Goal: Information Seeking & Learning: Learn about a topic

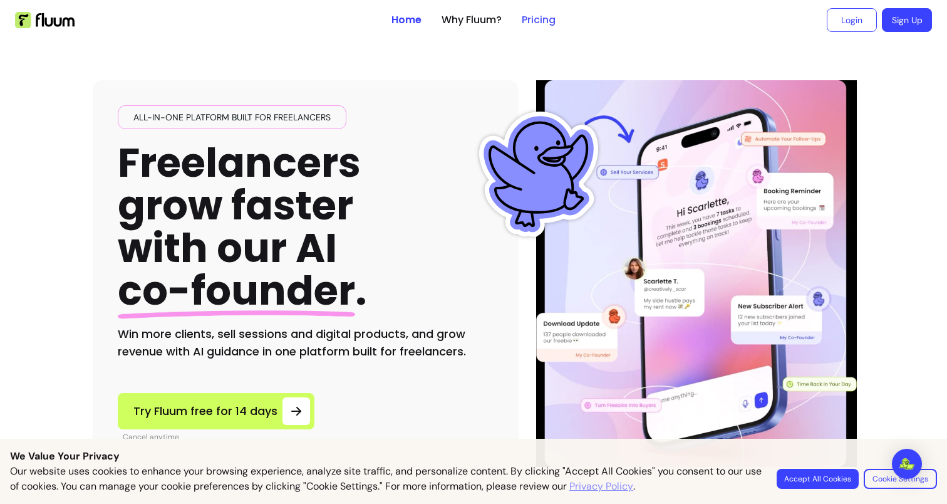
click at [555, 19] on link "Pricing" at bounding box center [539, 20] width 34 height 15
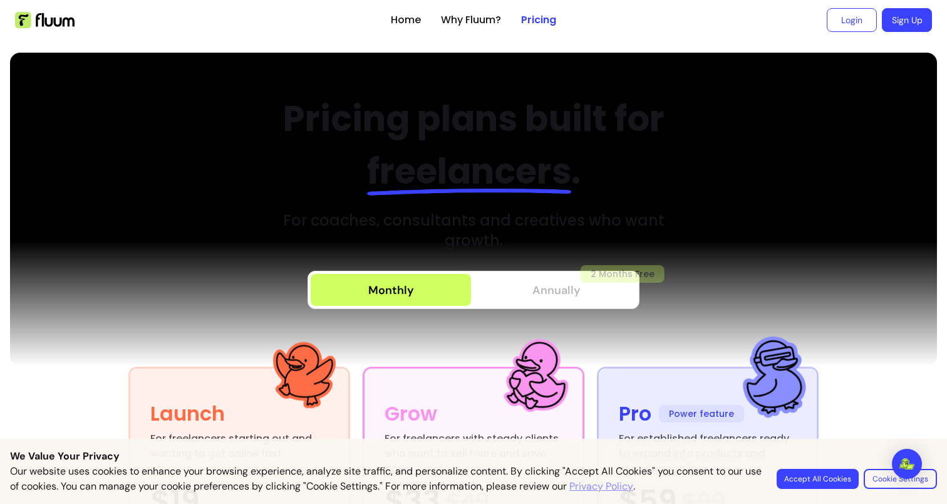
click at [548, 295] on span "Annually" at bounding box center [556, 290] width 48 height 18
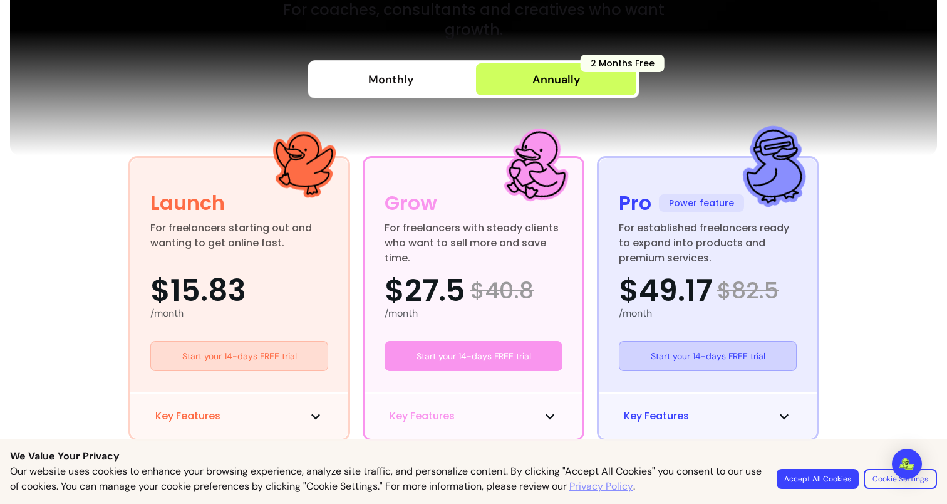
scroll to position [148, 0]
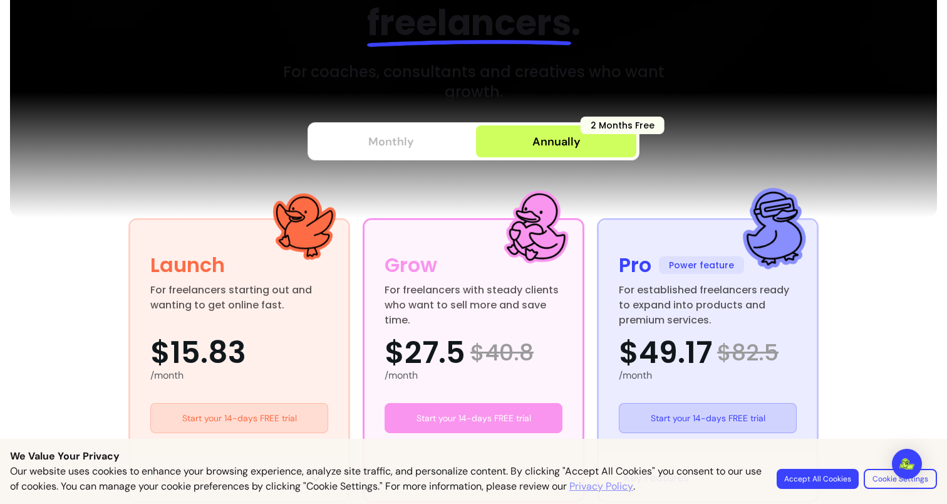
click at [410, 157] on button "Monthly" at bounding box center [391, 141] width 160 height 32
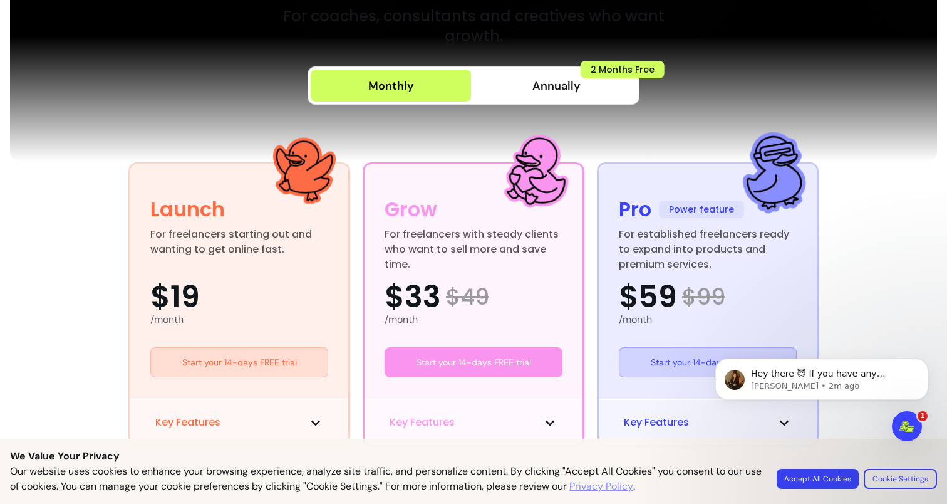
scroll to position [0, 0]
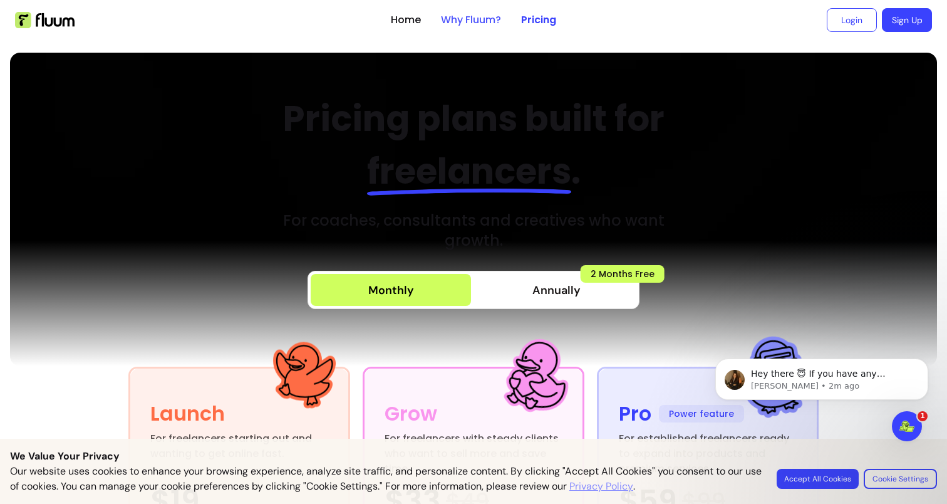
click at [460, 23] on link "Why Fluum?" at bounding box center [471, 20] width 60 height 15
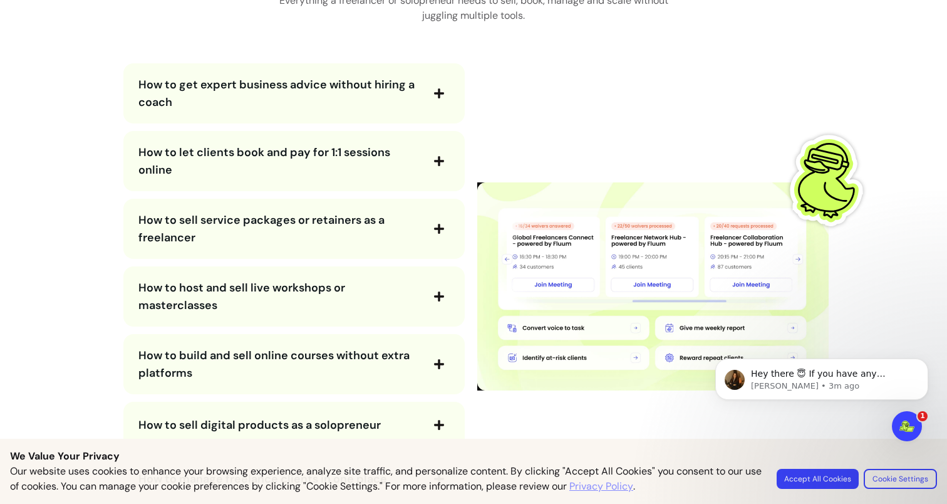
scroll to position [2249, 0]
click at [322, 102] on span "How to get expert business advice without hiring a coach" at bounding box center [279, 93] width 282 height 35
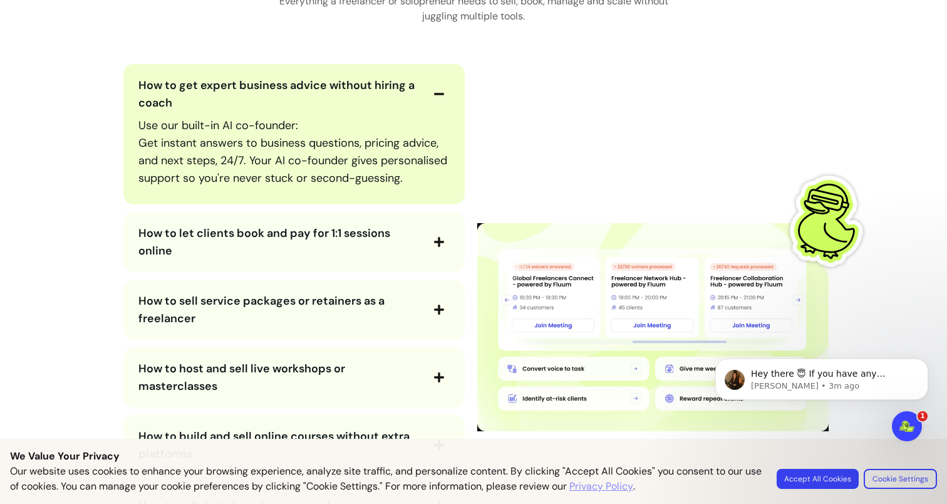
click at [376, 227] on span "How to let clients book and pay for 1:1 sessions online" at bounding box center [264, 241] width 252 height 33
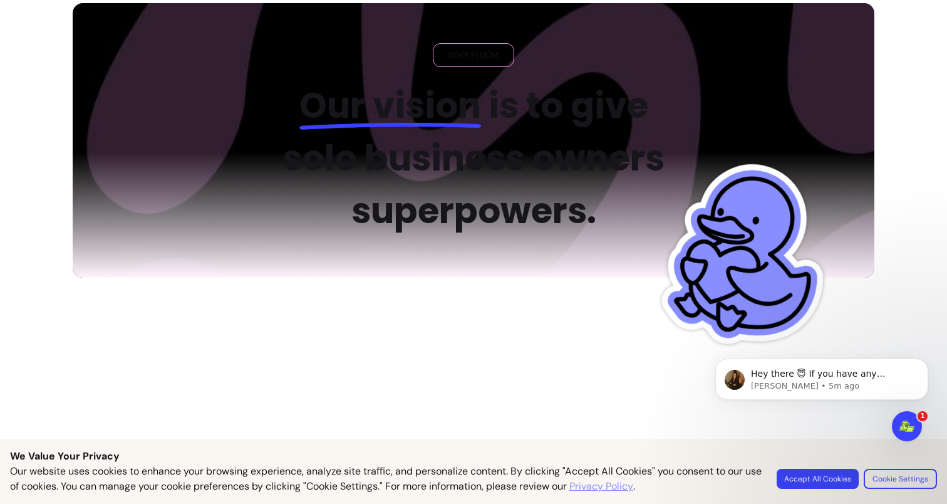
scroll to position [0, 0]
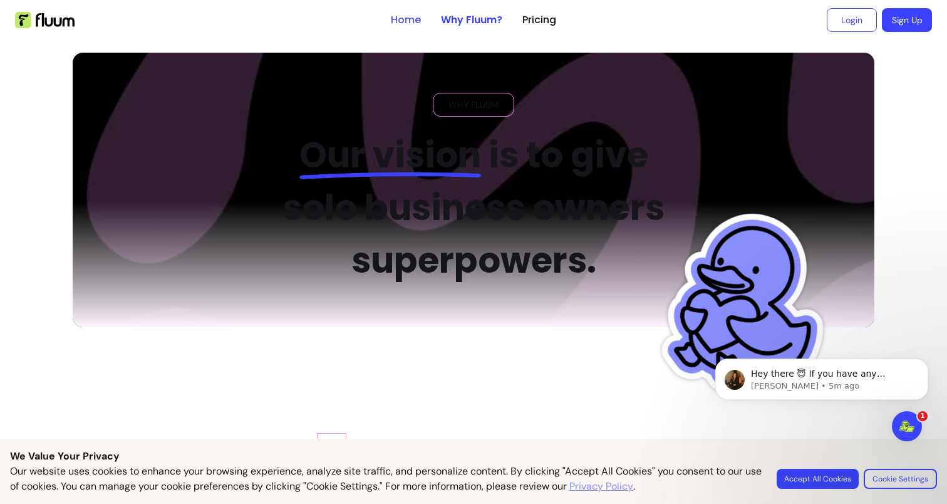
click at [400, 19] on link "Home" at bounding box center [406, 20] width 30 height 15
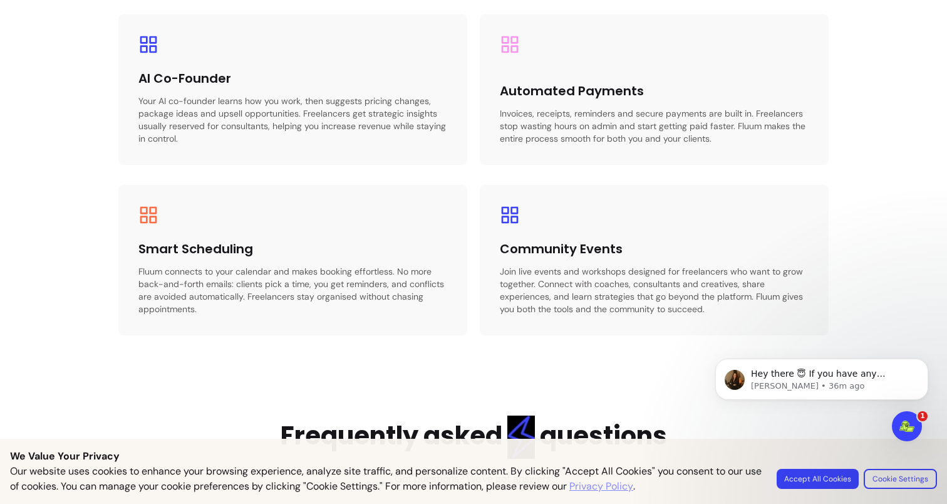
scroll to position [2114, 0]
